Goal: Go to known website: Access a specific website the user already knows

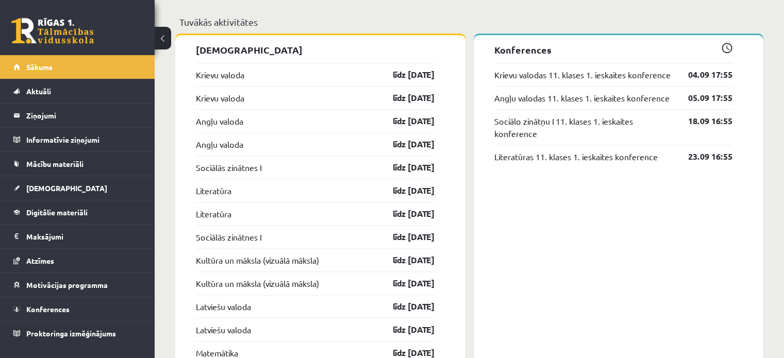
scroll to position [770, 0]
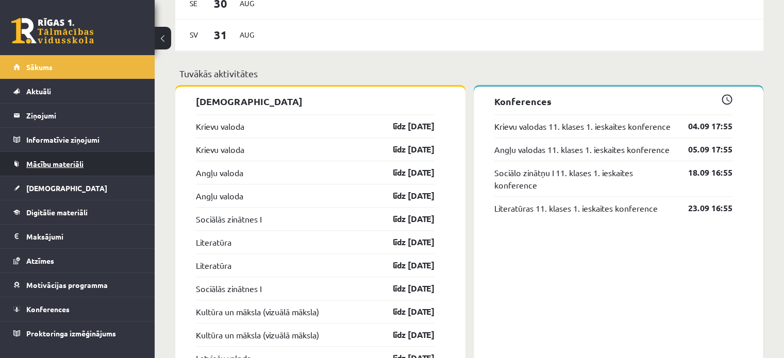
click at [62, 158] on link "Mācību materiāli" at bounding box center [77, 164] width 128 height 24
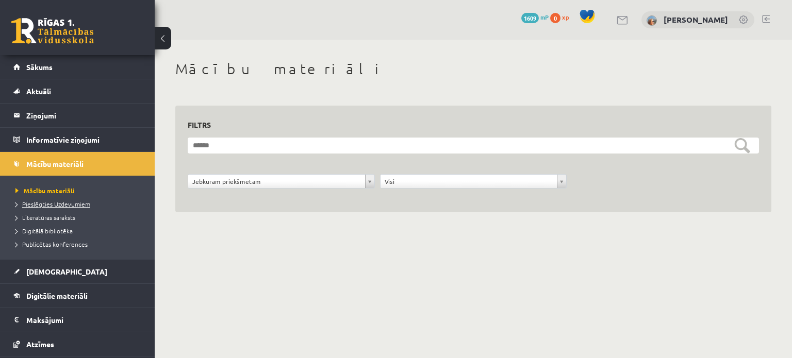
click at [63, 201] on span "Pieslēgties Uzdevumiem" at bounding box center [52, 204] width 75 height 8
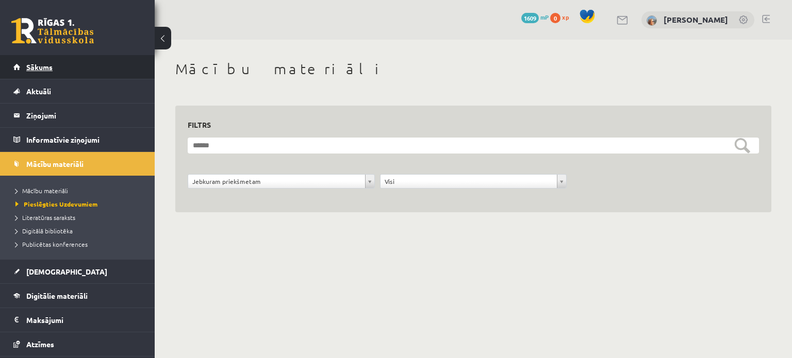
click at [112, 57] on link "Sākums" at bounding box center [77, 67] width 128 height 24
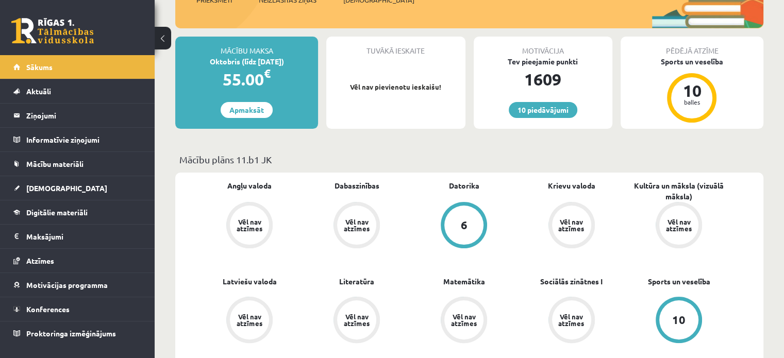
scroll to position [155, 0]
